Goal: Entertainment & Leisure: Consume media (video, audio)

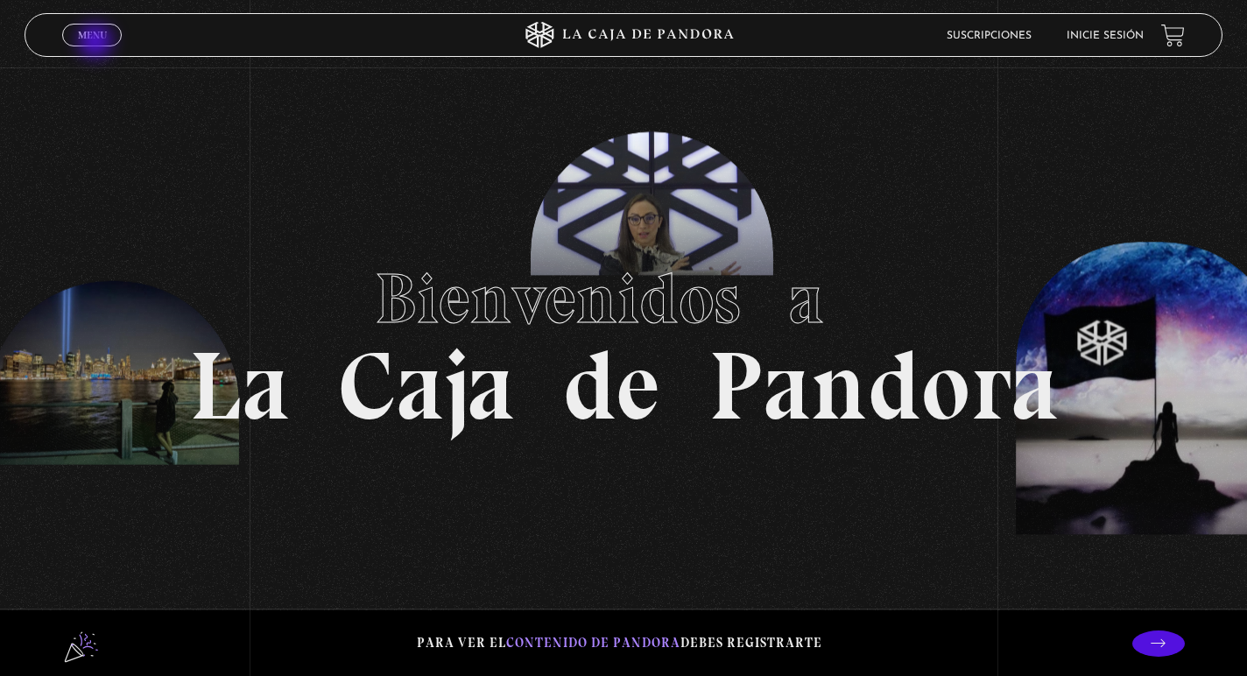
click at [97, 43] on link "Menu Cerrar" at bounding box center [92, 35] width 60 height 23
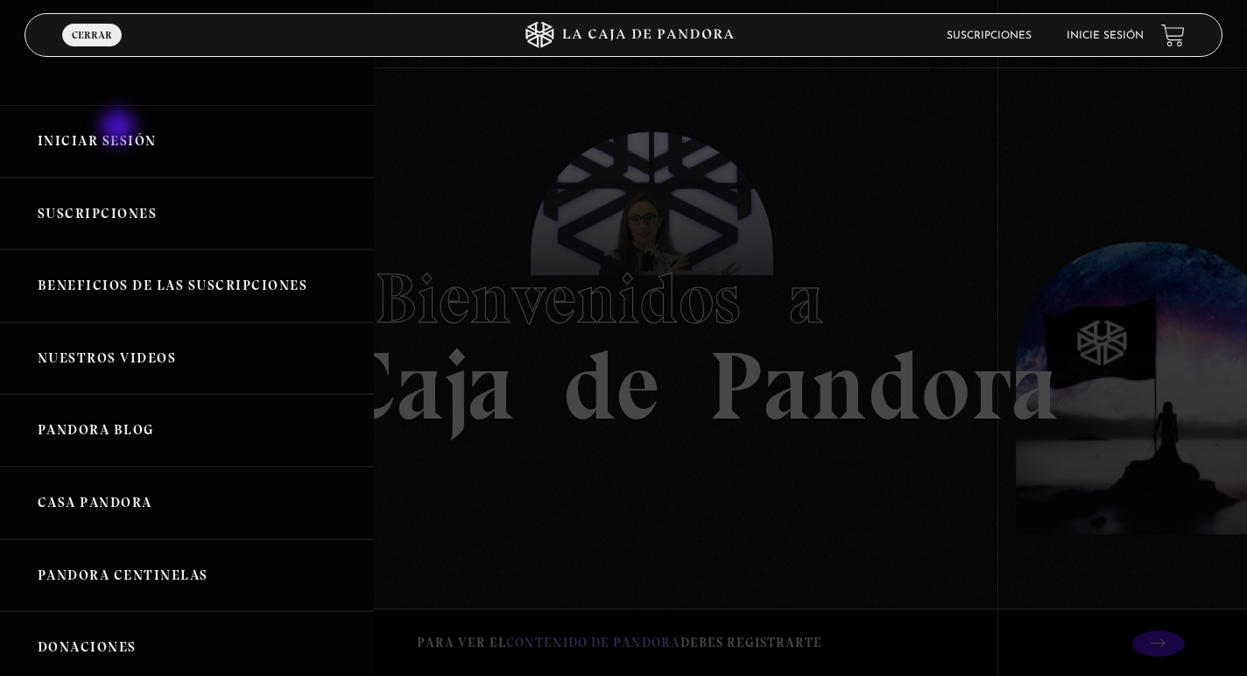
click at [120, 129] on link "Iniciar Sesión" at bounding box center [187, 141] width 374 height 73
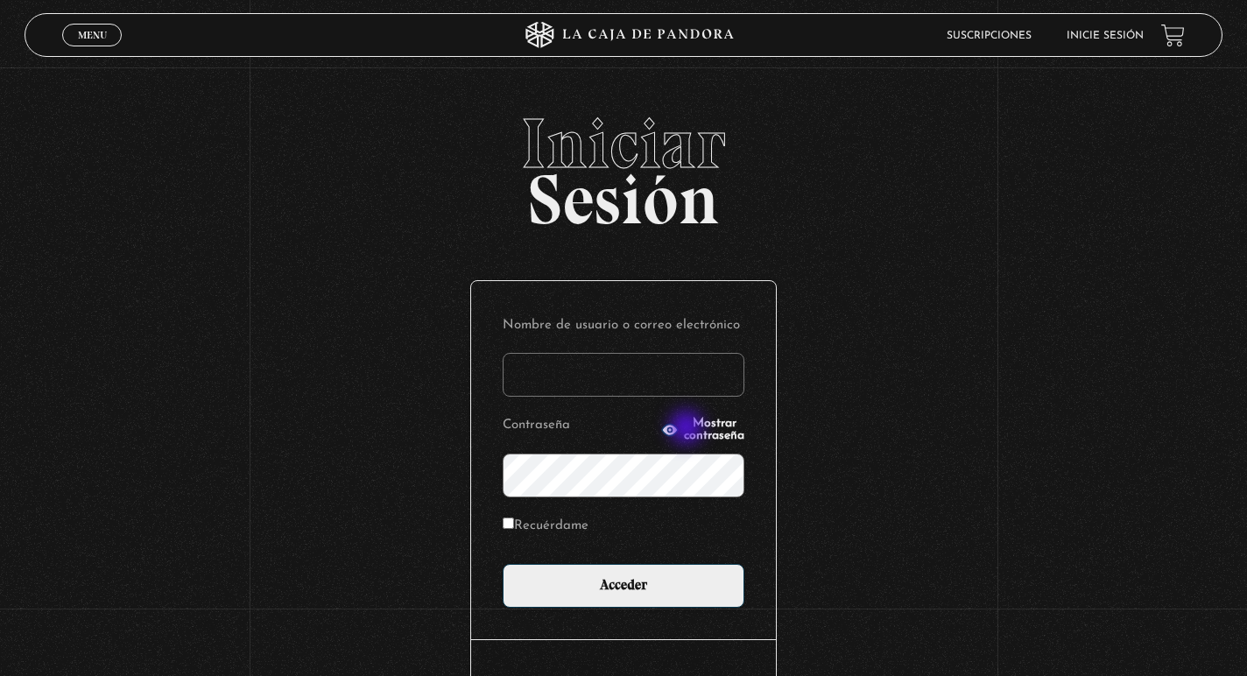
type input "kariportaf@gmail.com"
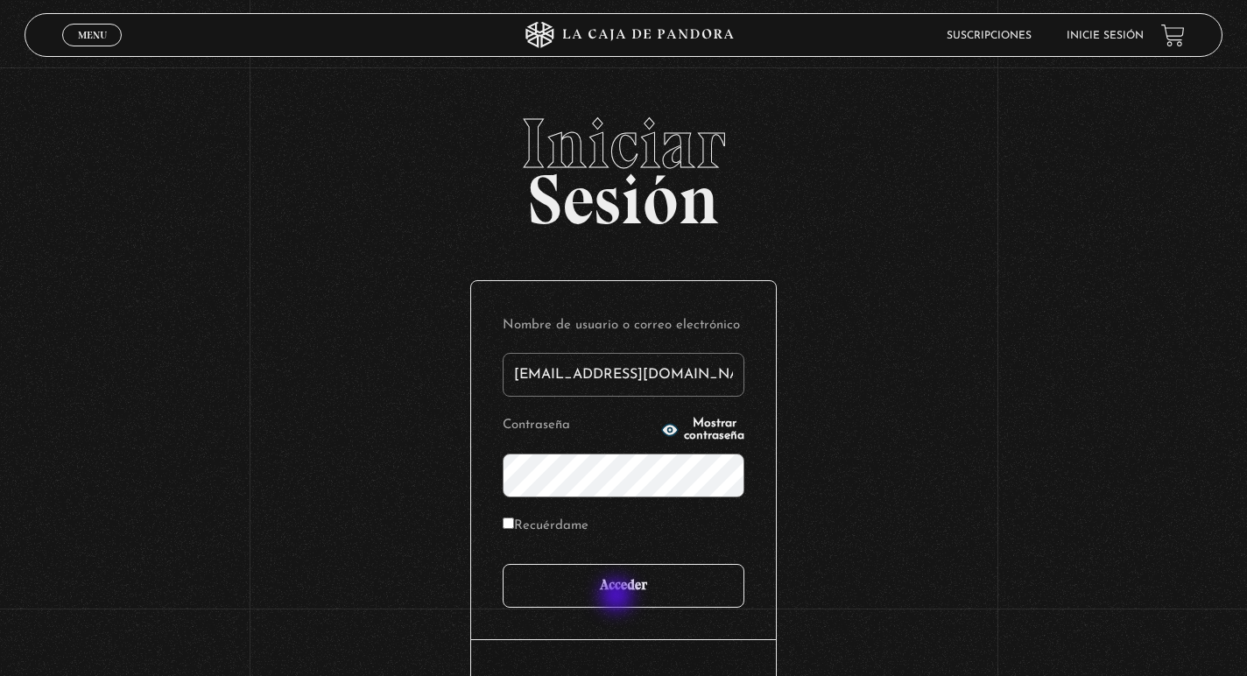
click at [618, 597] on input "Acceder" at bounding box center [624, 586] width 242 height 44
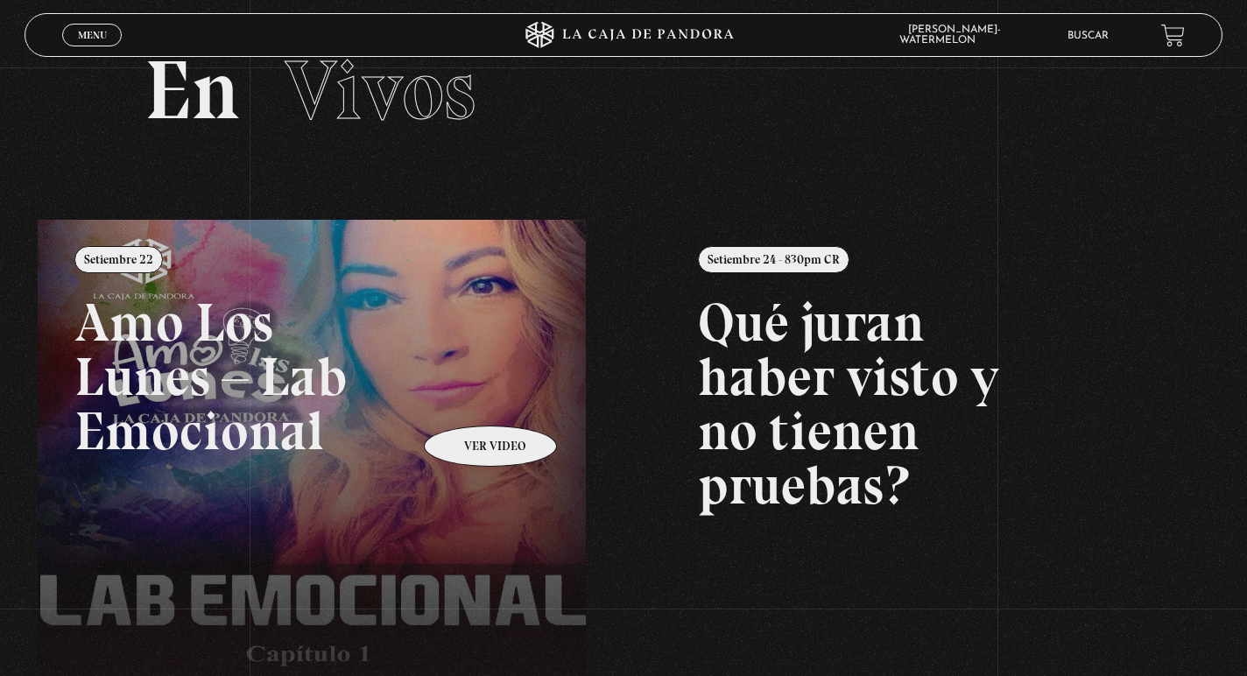
scroll to position [63, 0]
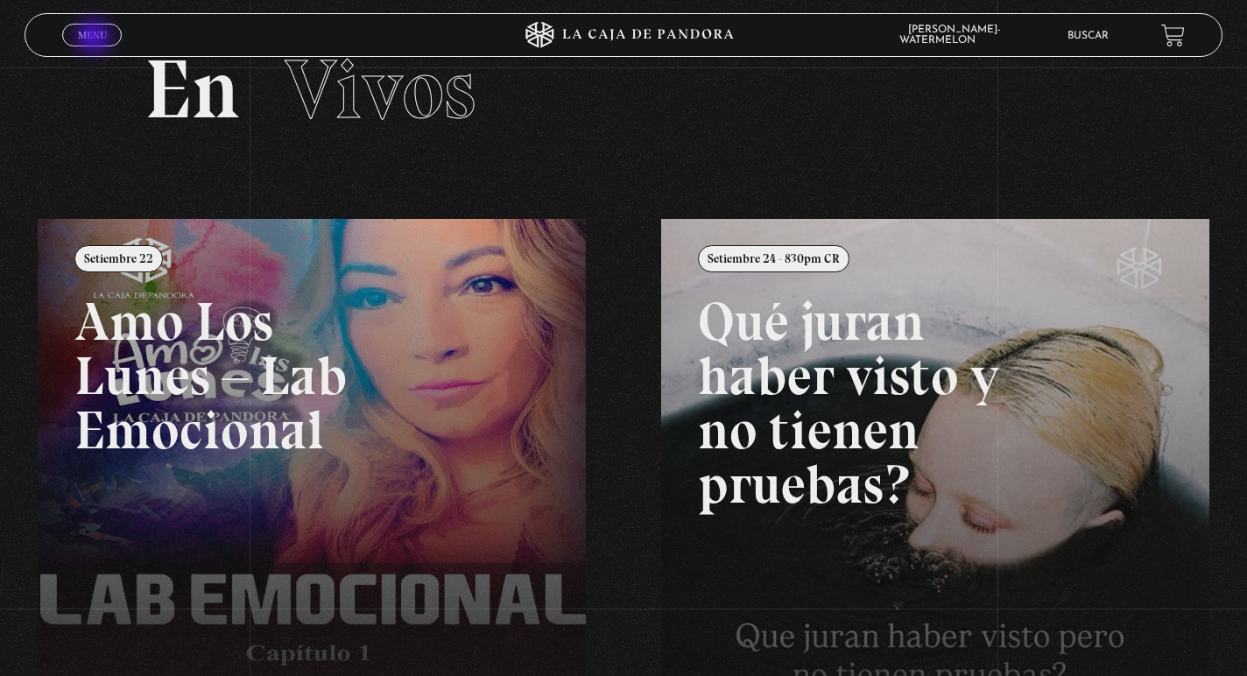
click at [95, 39] on span "Menu" at bounding box center [92, 35] width 29 height 11
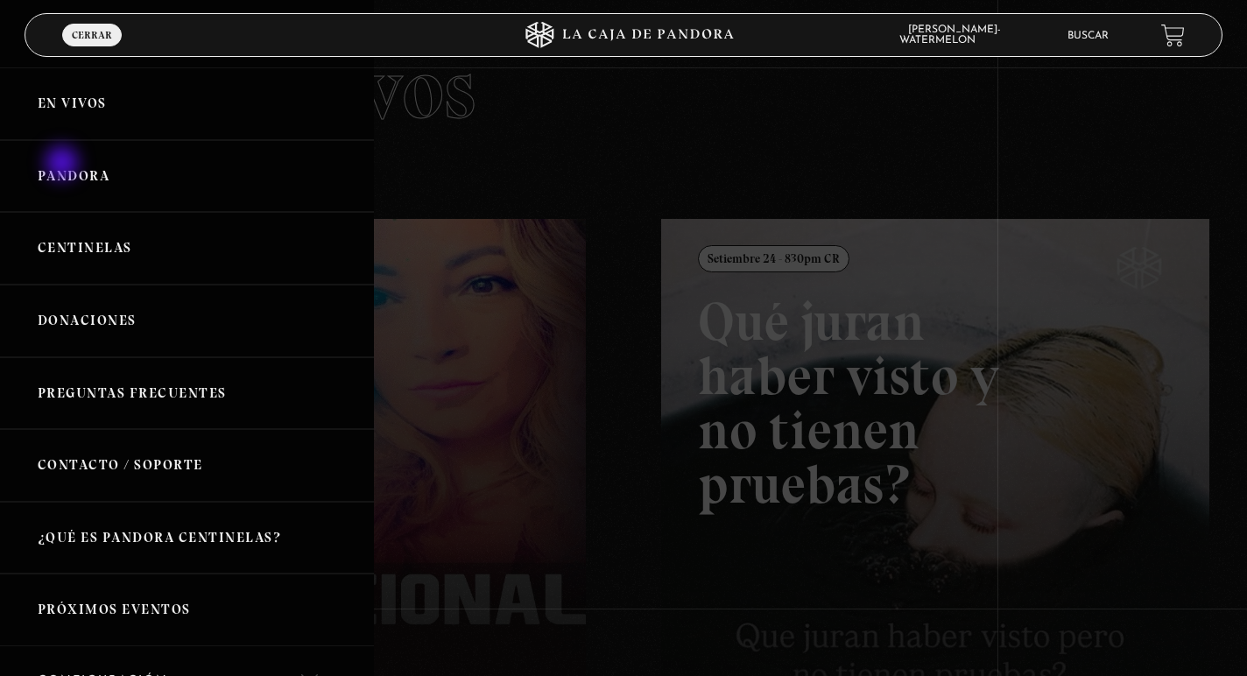
click at [64, 165] on link "Pandora" at bounding box center [187, 176] width 374 height 73
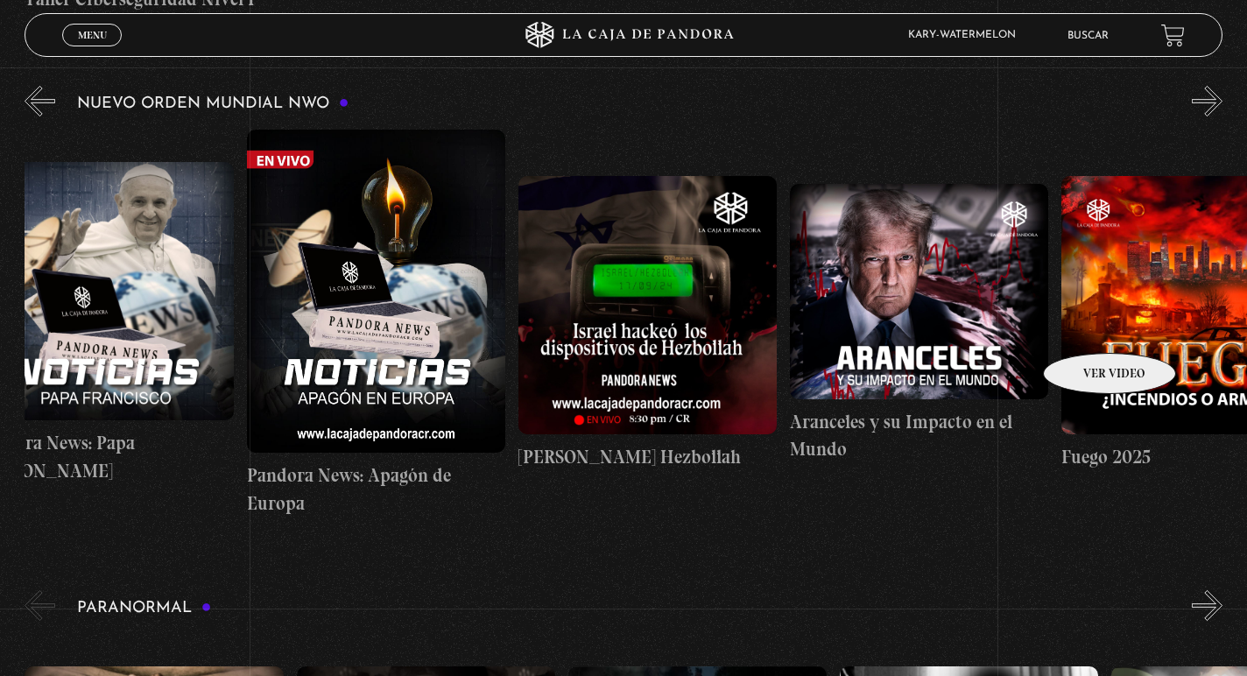
scroll to position [1193, 0]
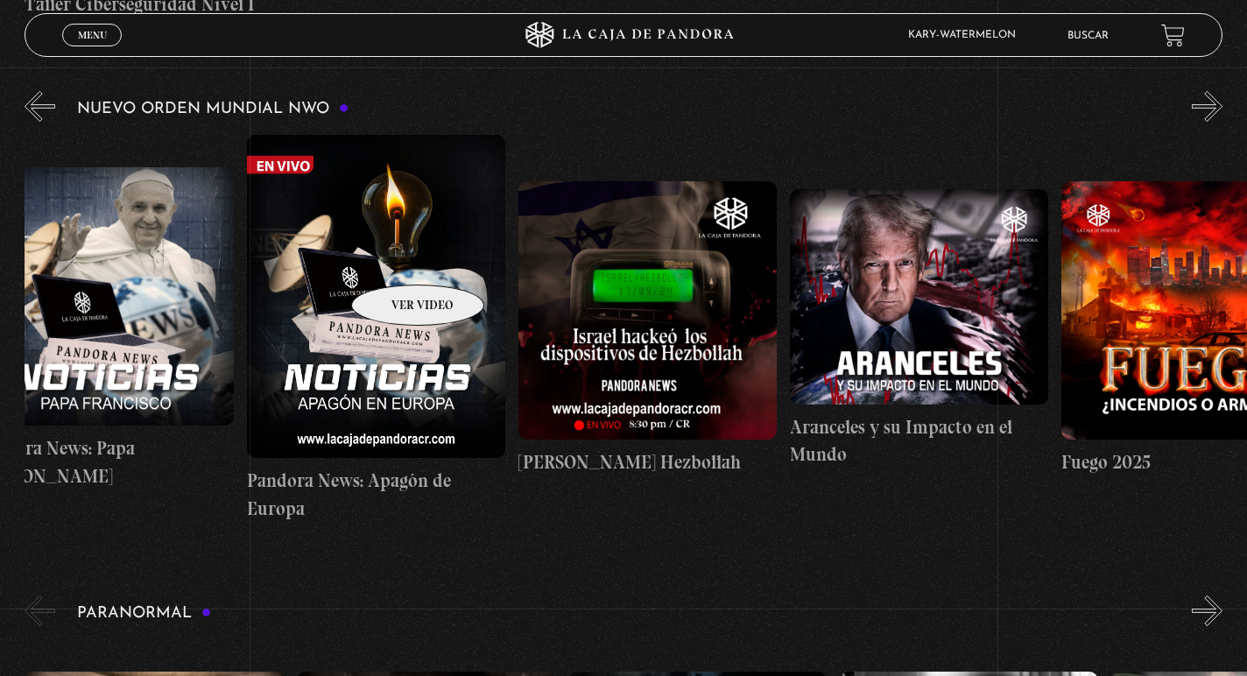
click at [394, 260] on figure at bounding box center [376, 296] width 258 height 323
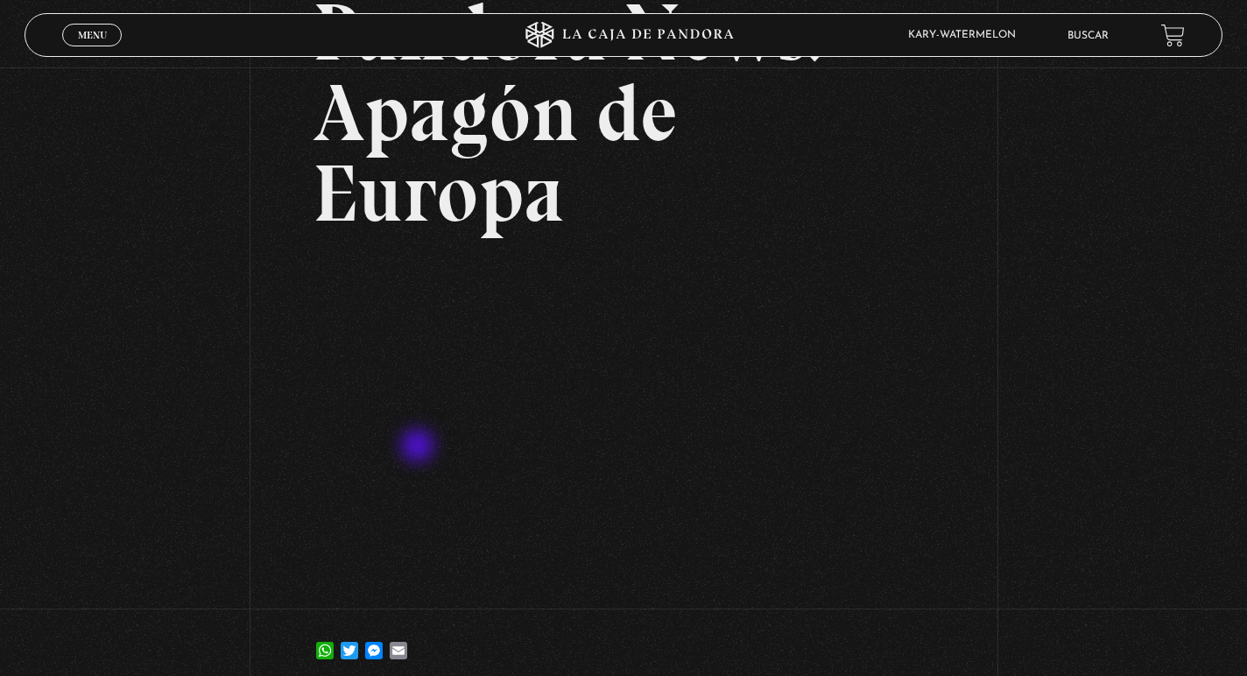
scroll to position [184, 0]
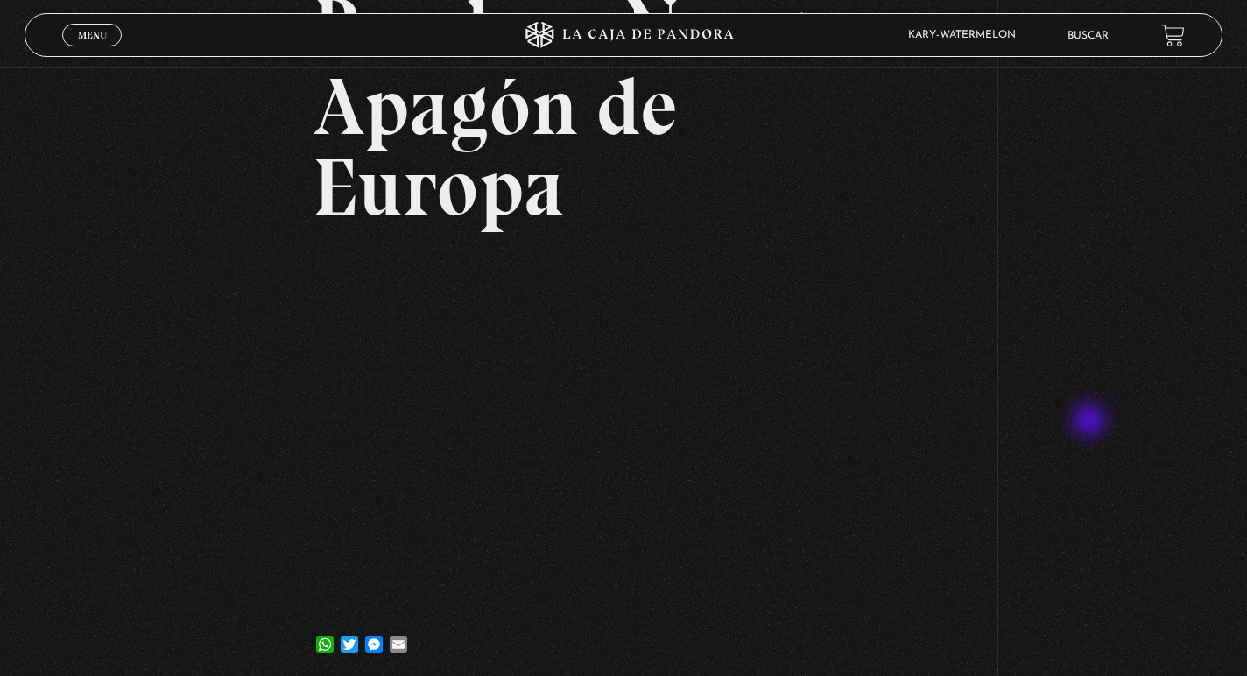
click at [1091, 422] on div "Volver [DATE] Pandora News: Apagón de Europa WhatsApp Twitter Messenger Email" at bounding box center [623, 284] width 1247 height 801
click at [240, 524] on div "Volver [DATE] Pandora News: Apagón de Europa WhatsApp Twitter Messenger Email" at bounding box center [623, 284] width 1247 height 801
